Goal: Navigation & Orientation: Find specific page/section

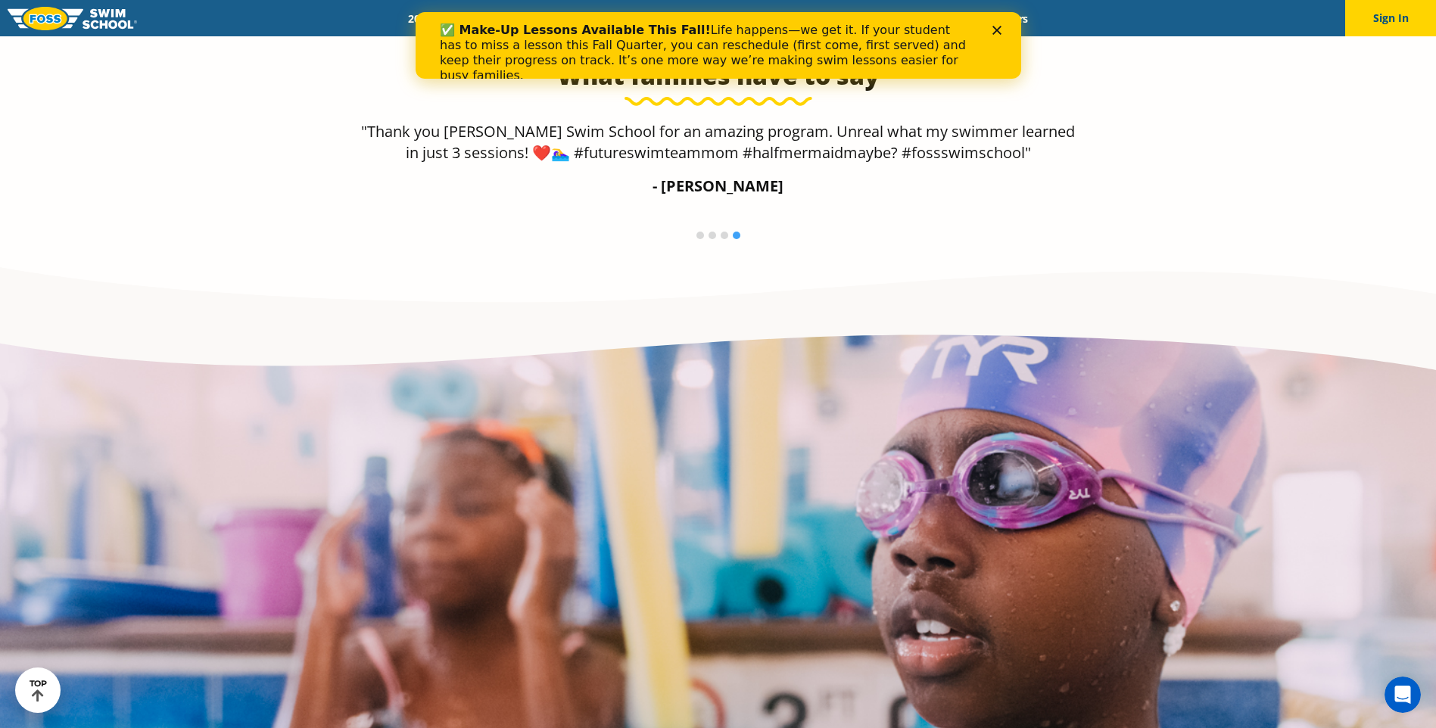
scroll to position [2499, 0]
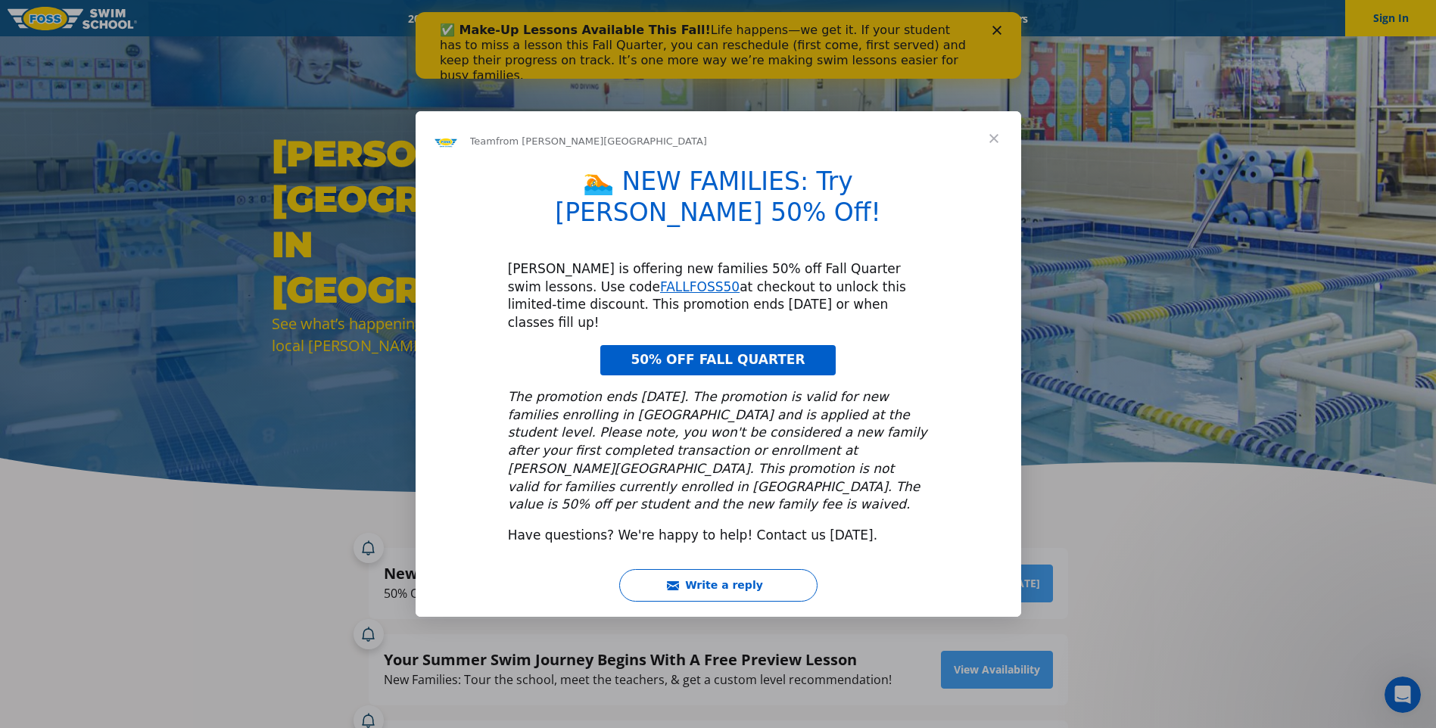
click at [999, 166] on span "Close" at bounding box center [994, 138] width 55 height 55
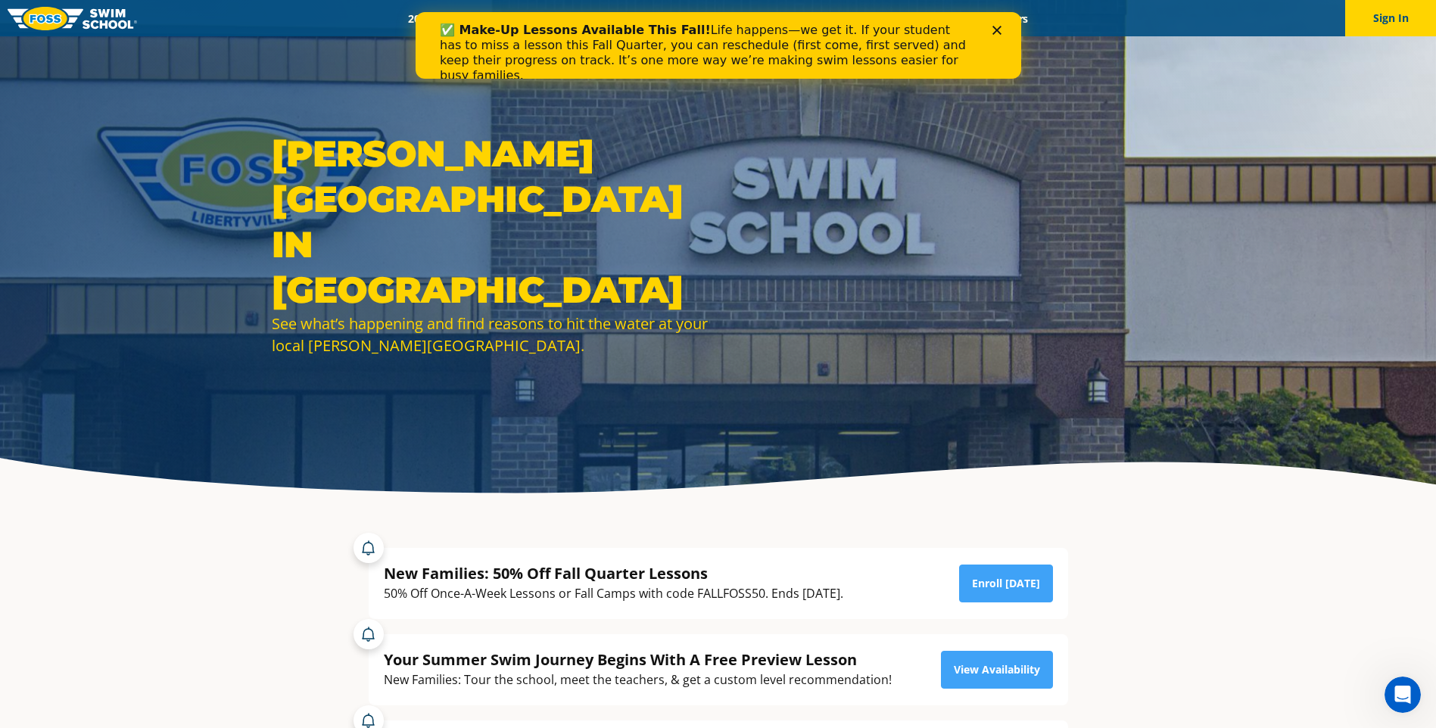
click at [992, 27] on icon "Close" at bounding box center [996, 30] width 9 height 9
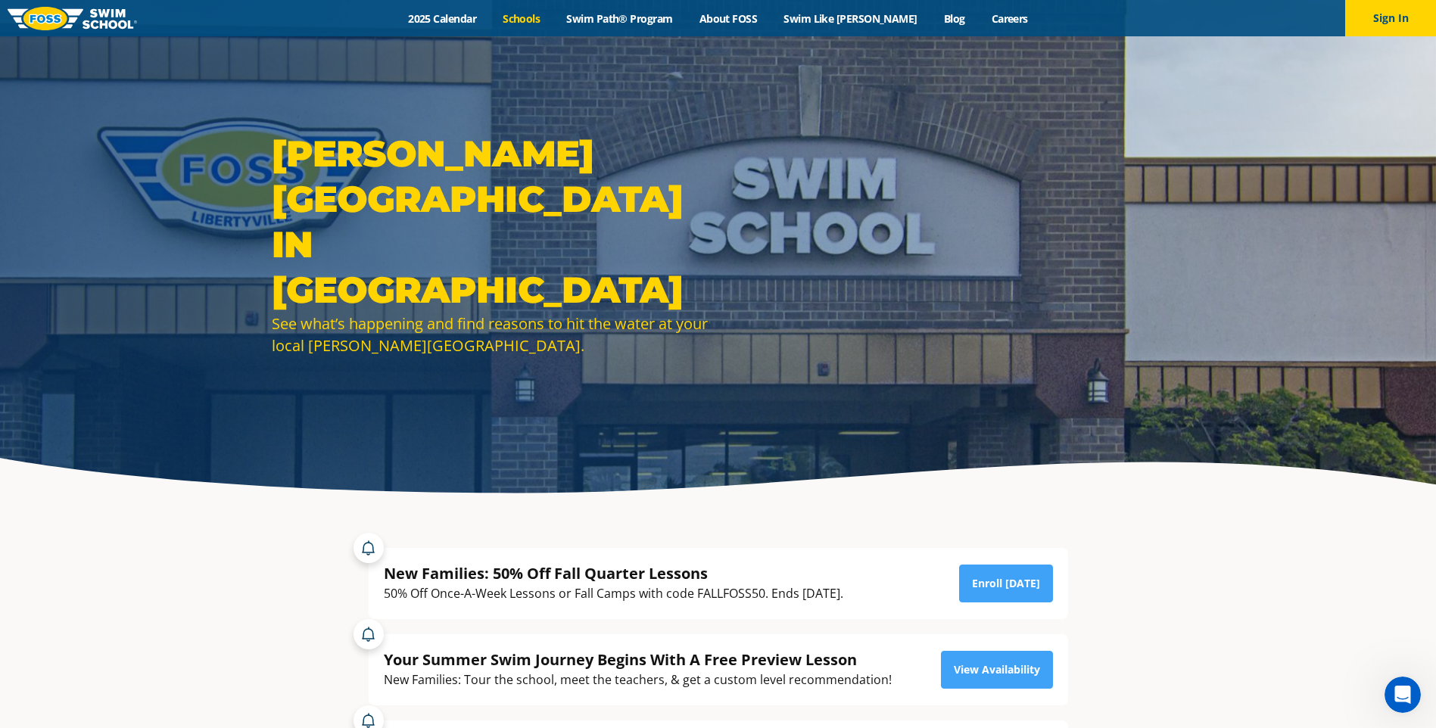
click at [543, 17] on link "Schools" at bounding box center [522, 18] width 64 height 14
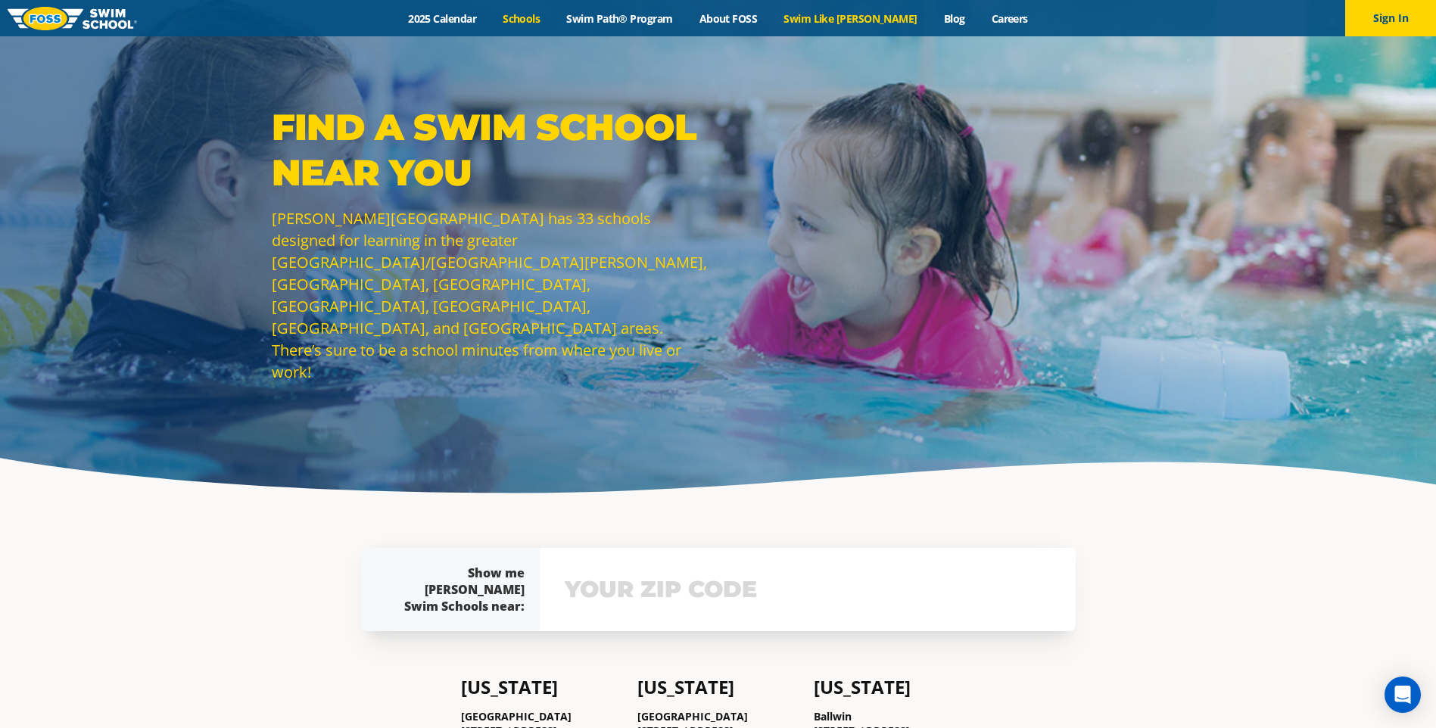
click at [823, 15] on link "Swim Like [PERSON_NAME]" at bounding box center [851, 18] width 161 height 14
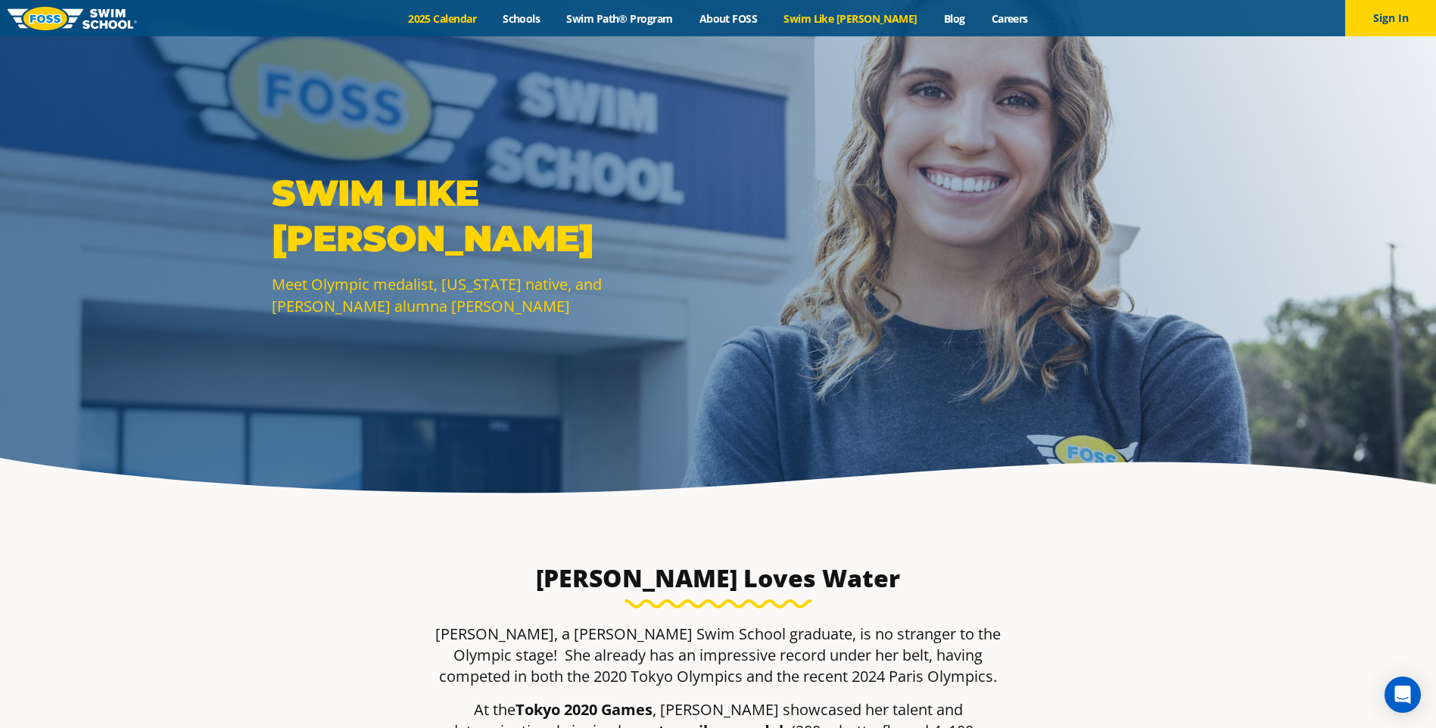
click at [471, 14] on link "2025 Calendar" at bounding box center [442, 18] width 95 height 14
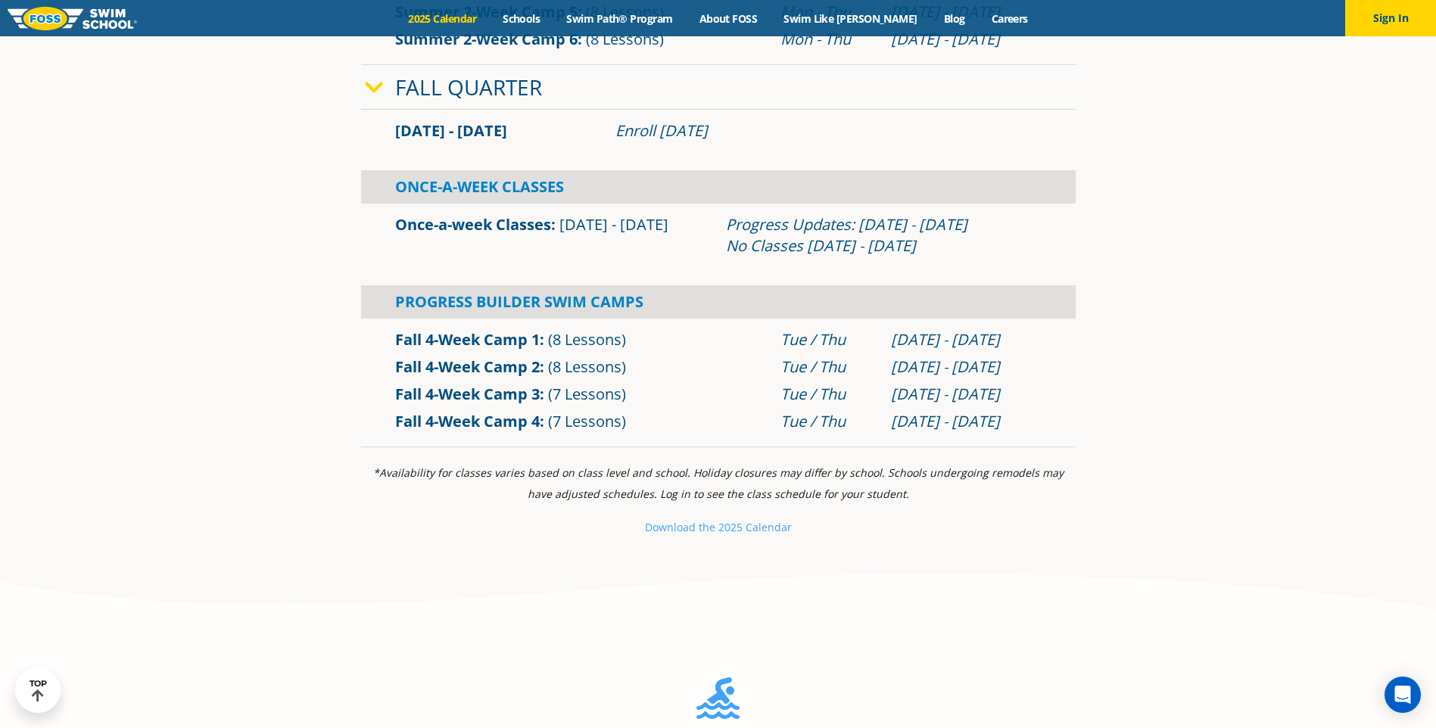
scroll to position [984, 0]
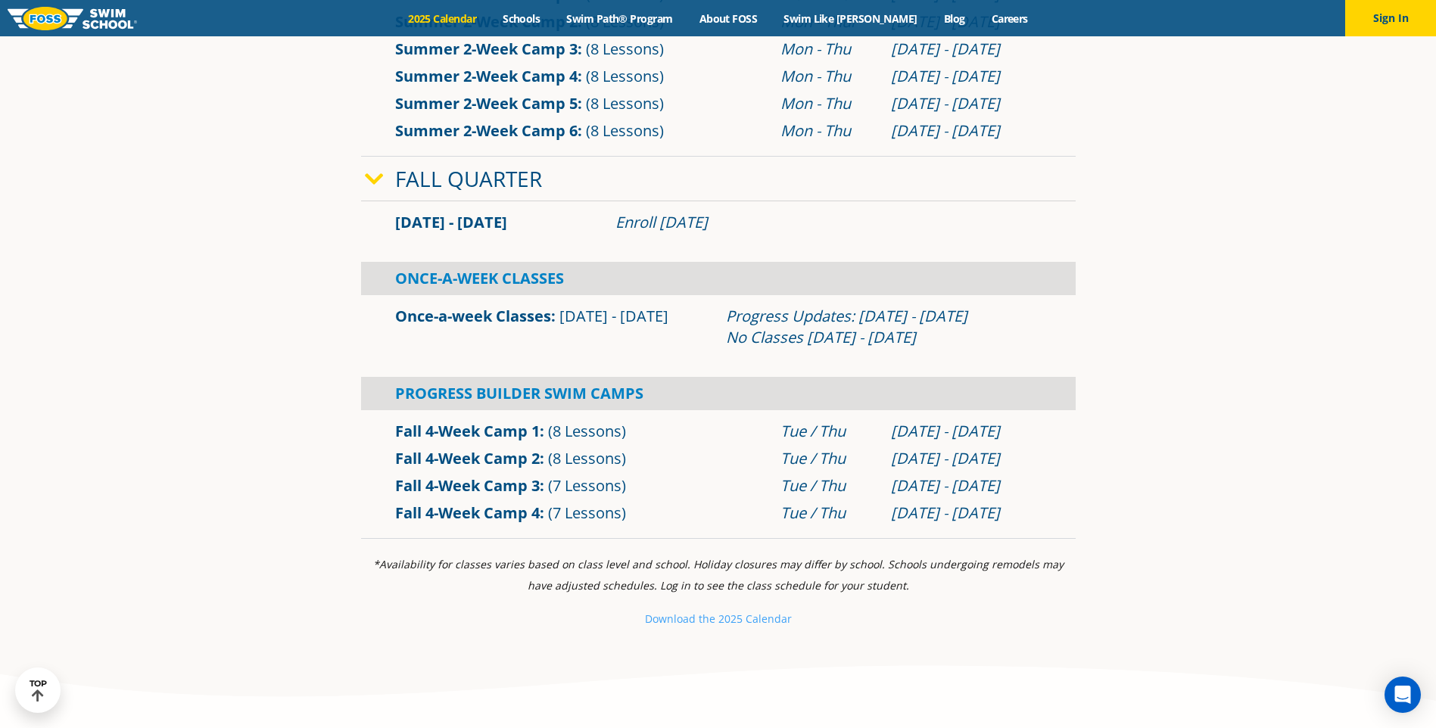
click at [505, 429] on link "Fall 4-Week Camp 1" at bounding box center [467, 431] width 145 height 20
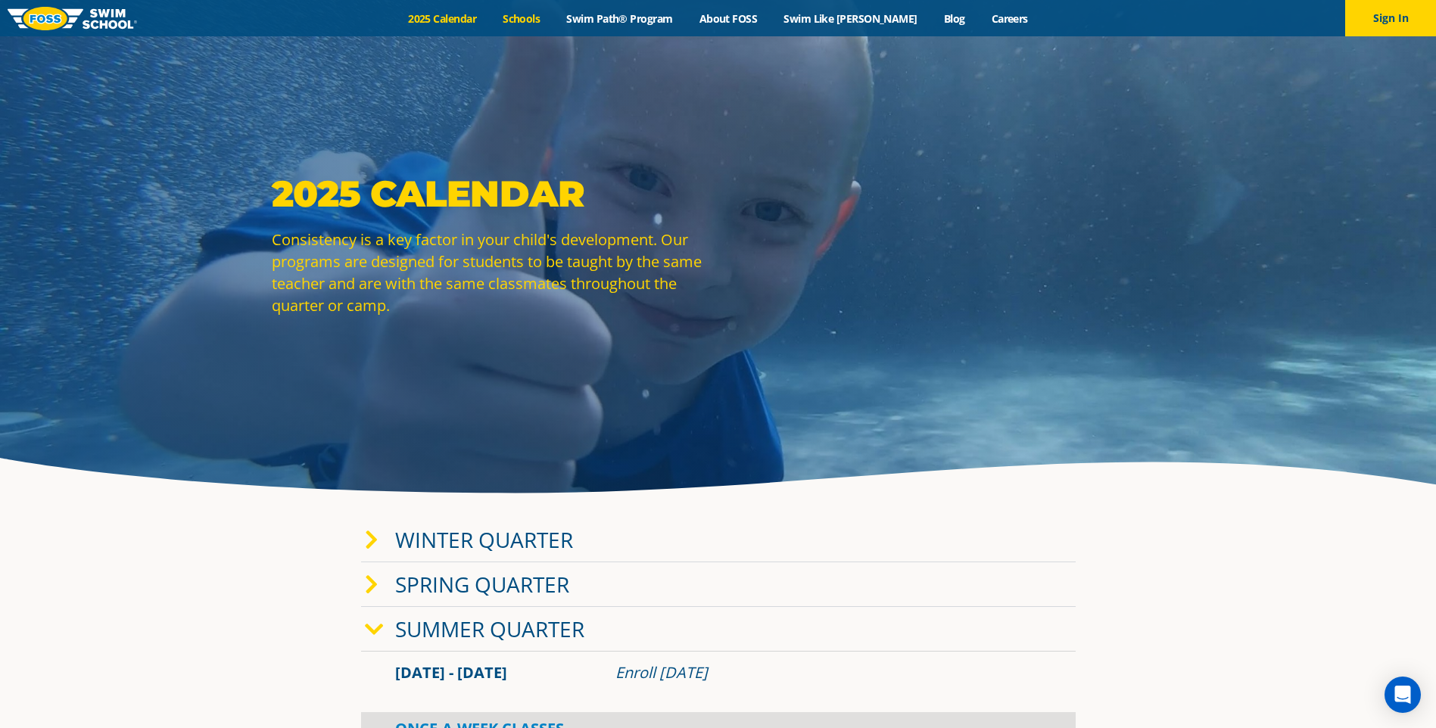
click at [540, 17] on link "Schools" at bounding box center [522, 18] width 64 height 14
